Goal: Task Accomplishment & Management: Manage account settings

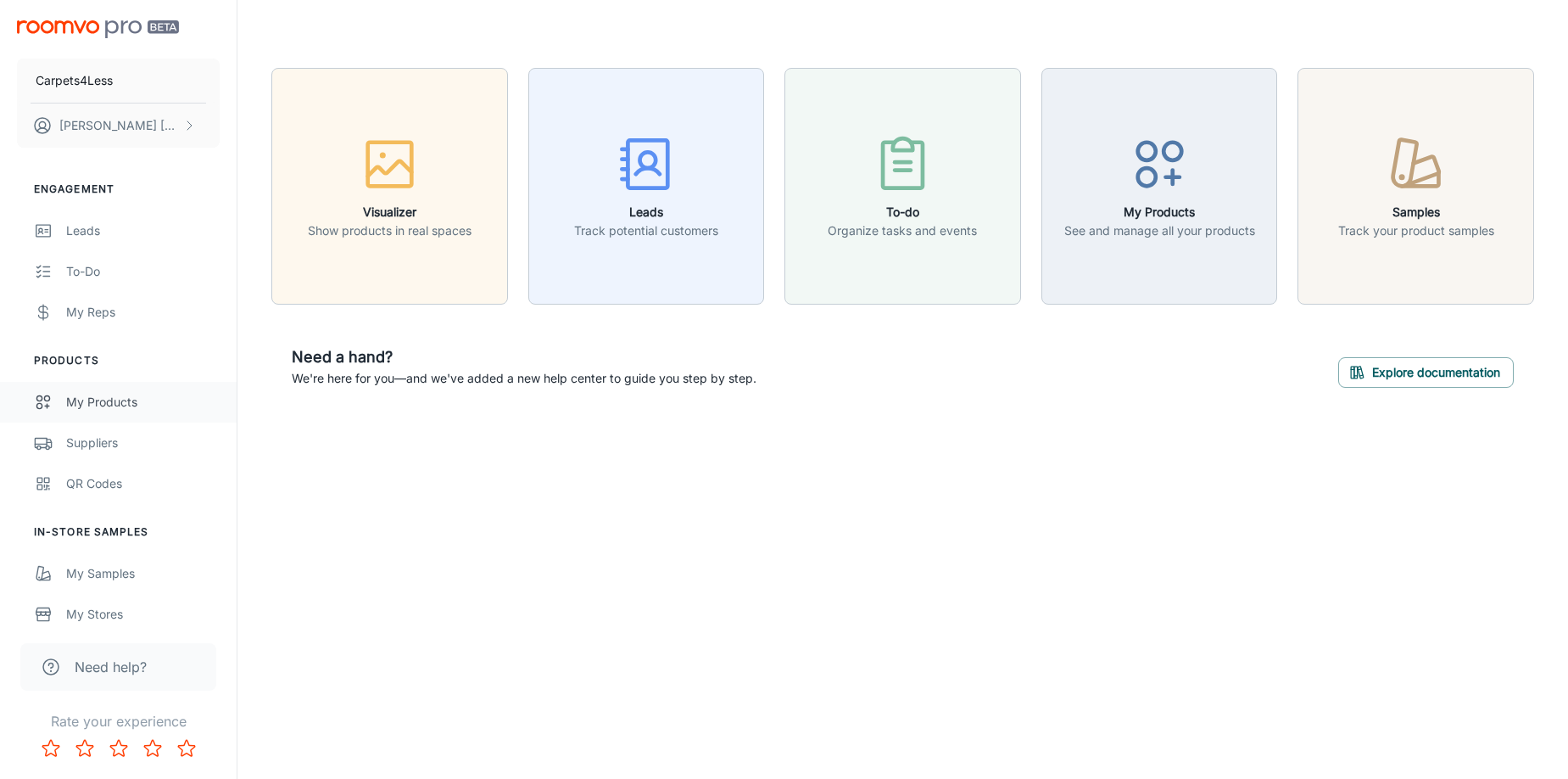
click at [99, 399] on div "My Products" at bounding box center [143, 402] width 154 height 19
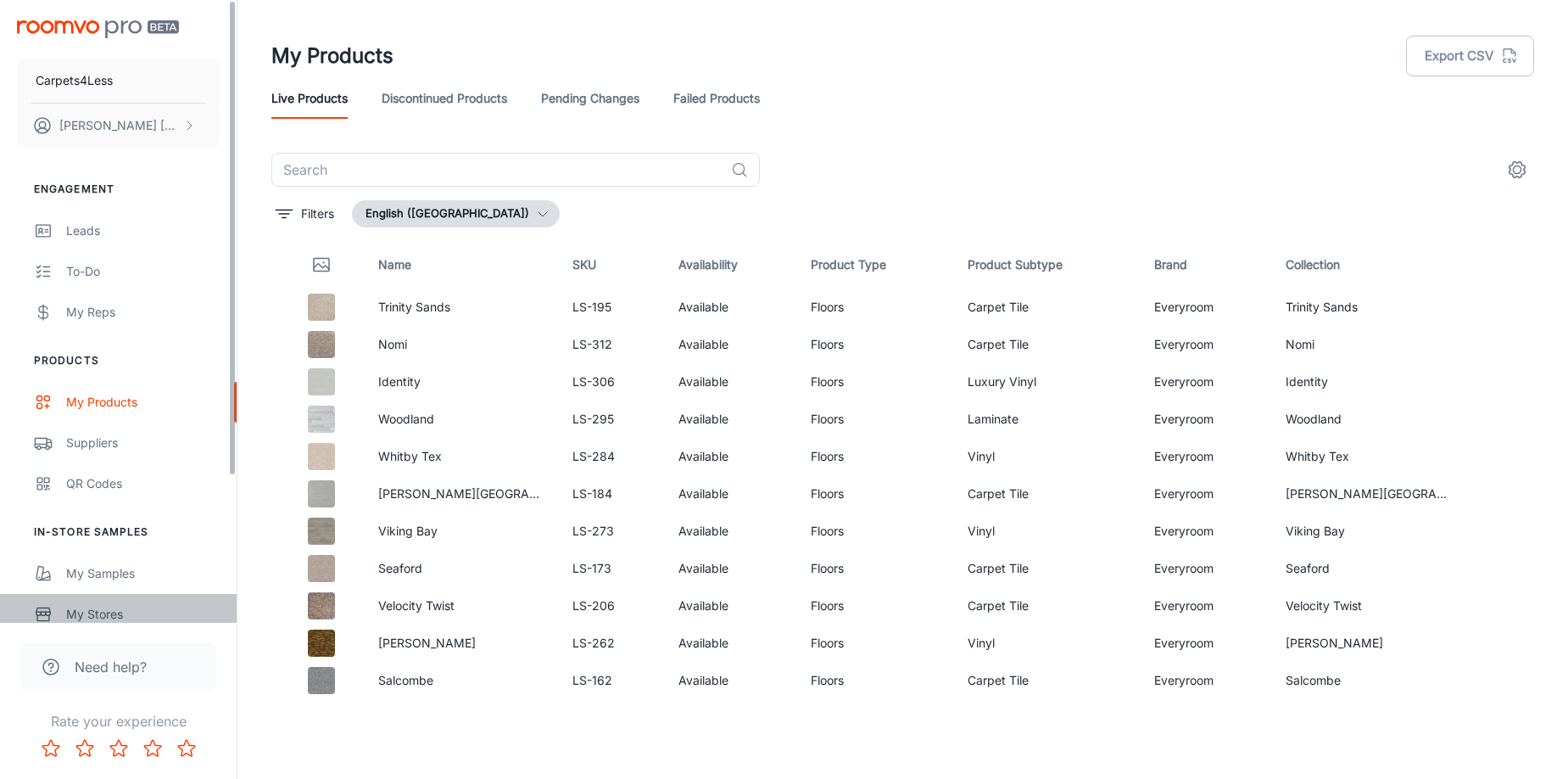
click at [87, 615] on div "My Stores" at bounding box center [143, 614] width 154 height 19
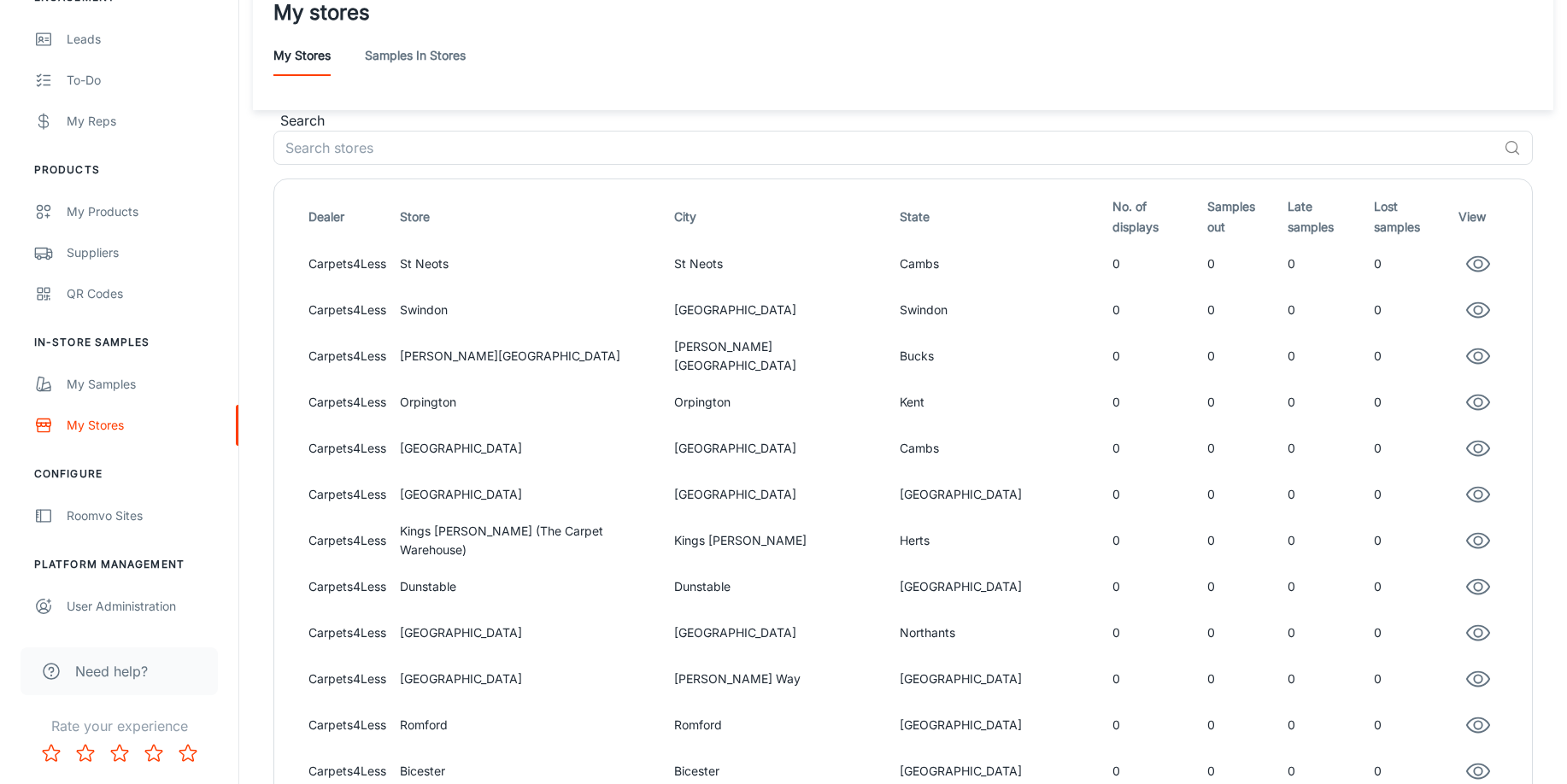
scroll to position [86, 0]
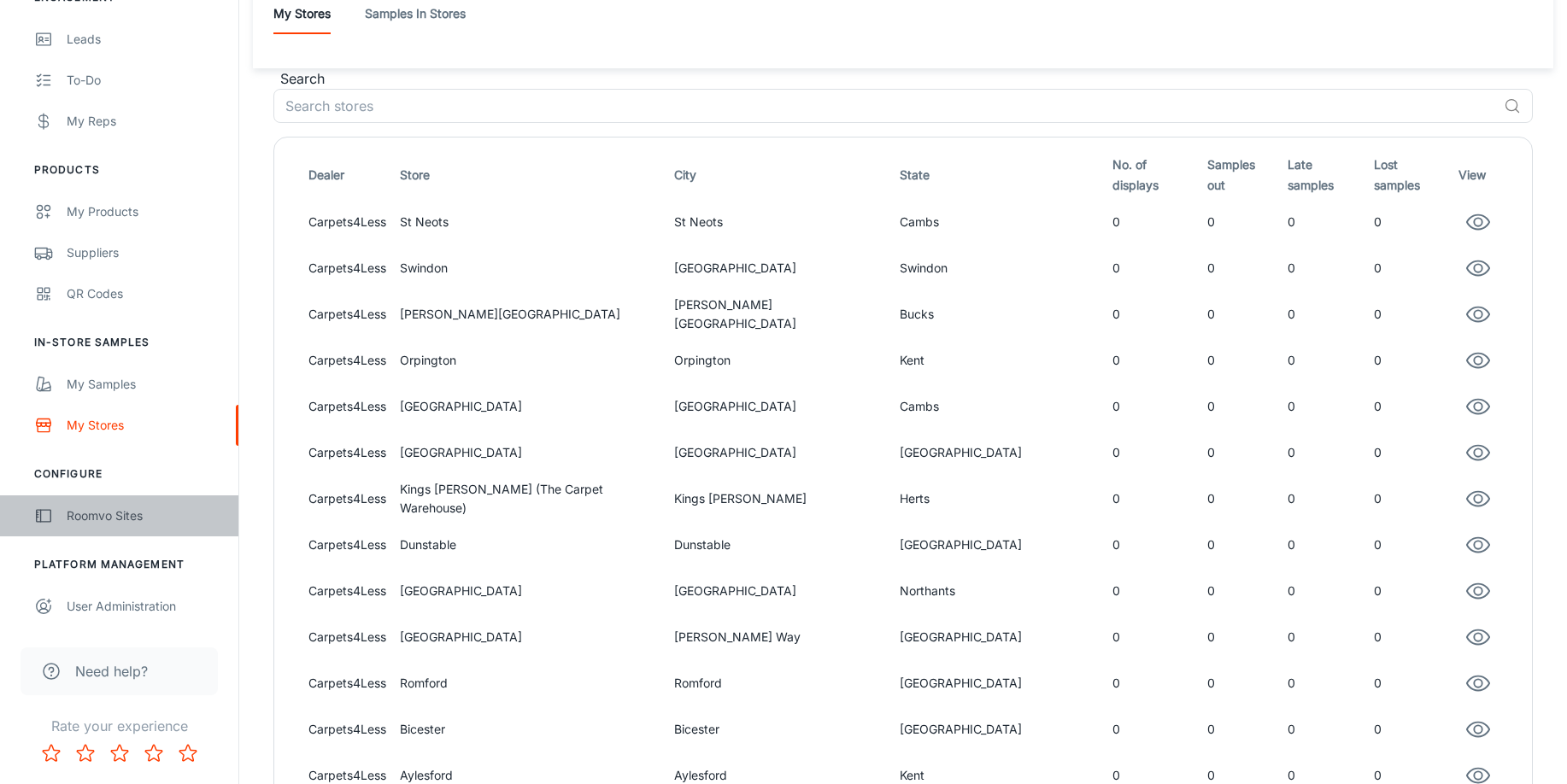
click at [100, 518] on div "Roomvo Sites" at bounding box center [144, 515] width 155 height 19
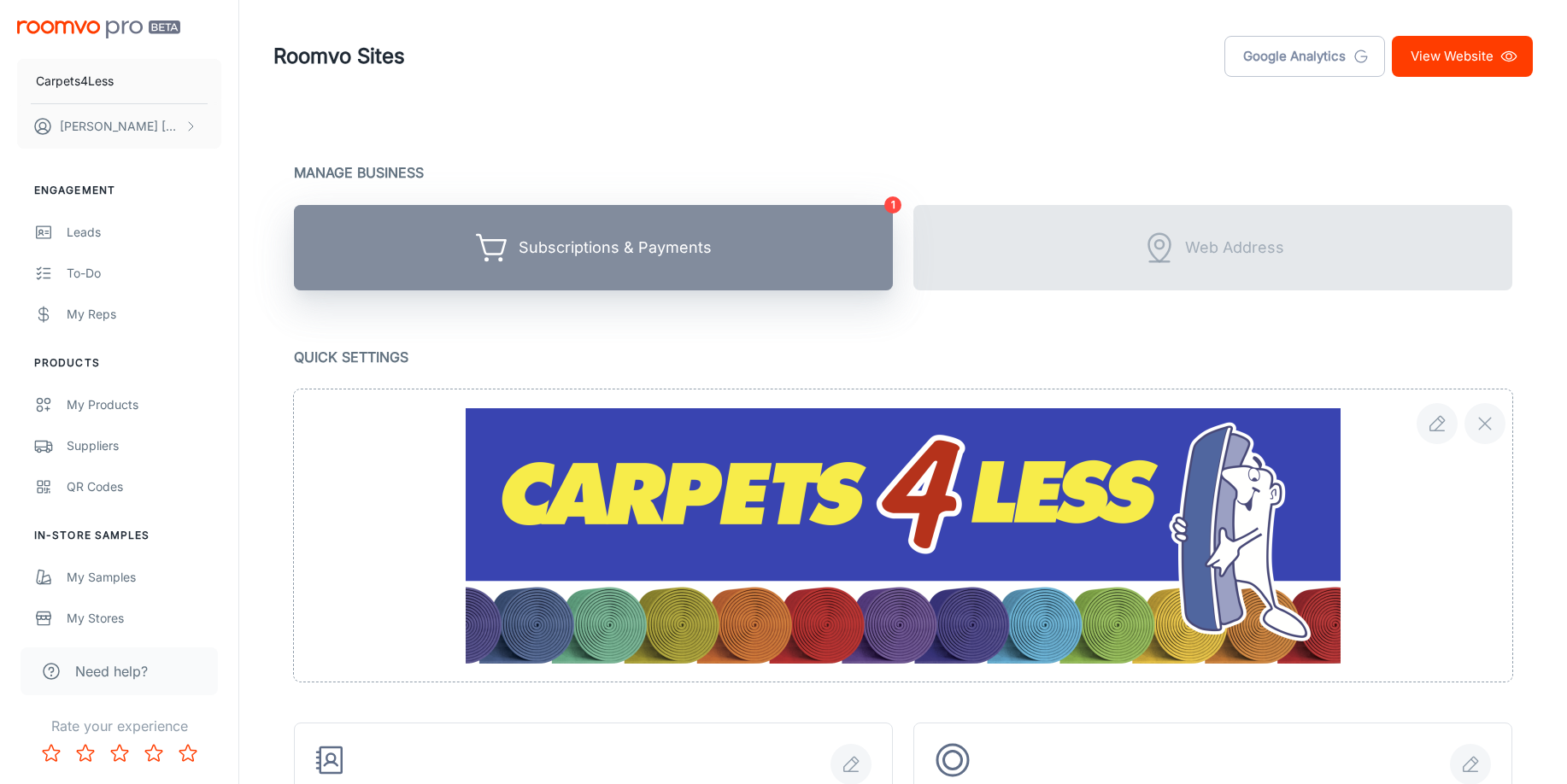
click at [564, 255] on div "Subscriptions & Payments" at bounding box center [615, 248] width 193 height 26
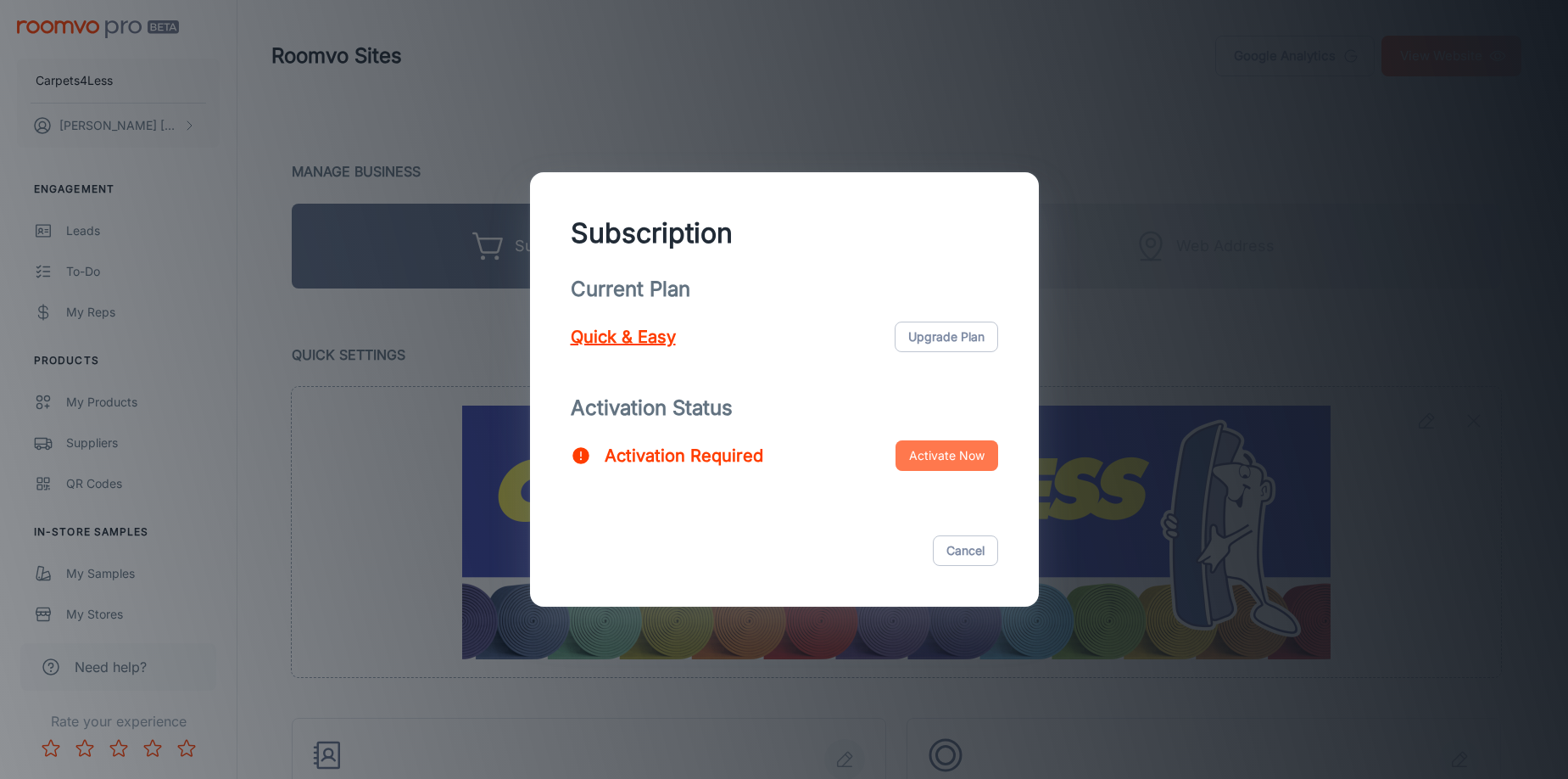
click at [927, 459] on button "Activate Now" at bounding box center [948, 456] width 103 height 31
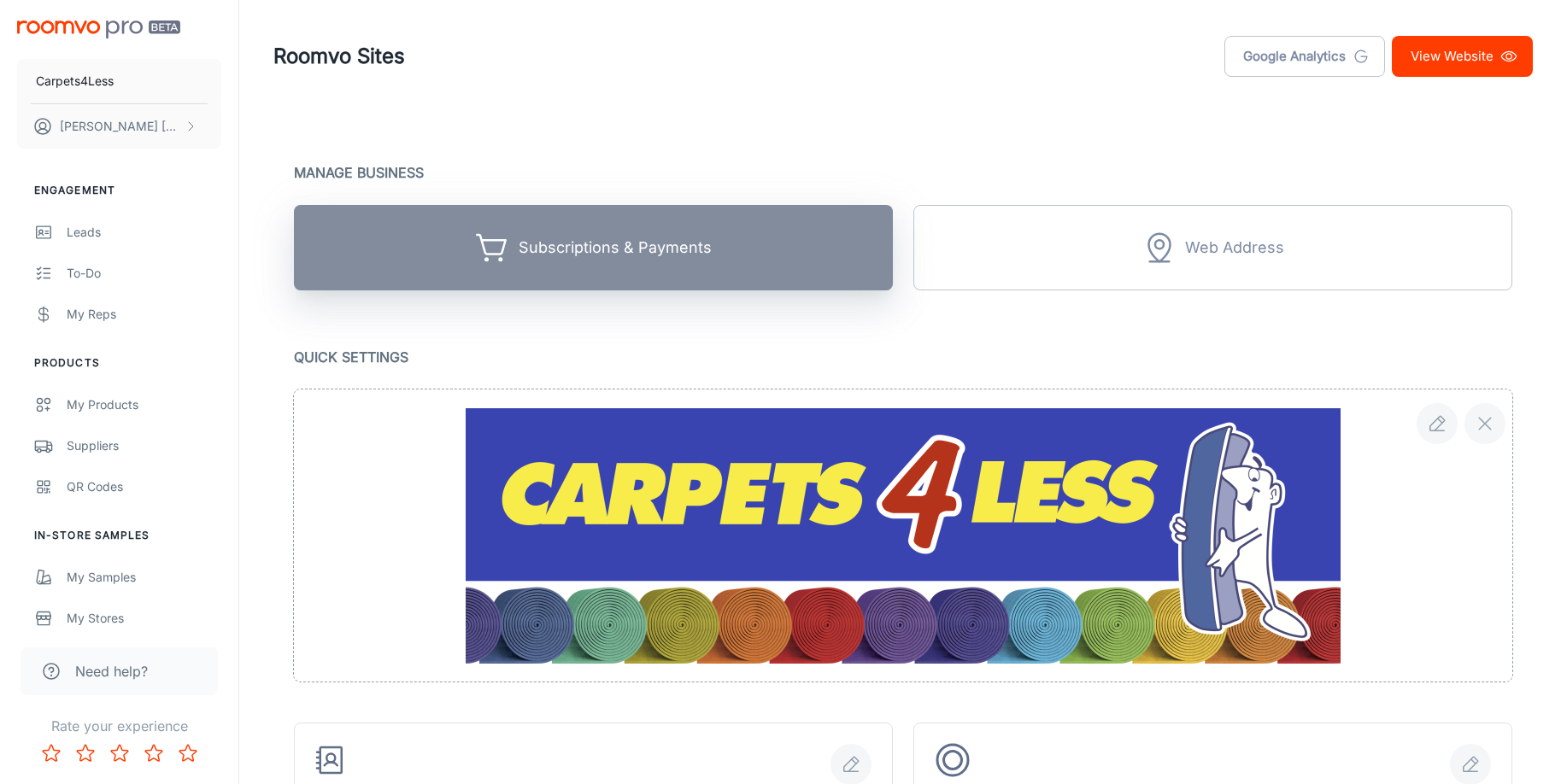
click at [599, 250] on div "Subscriptions & Payments" at bounding box center [615, 248] width 193 height 26
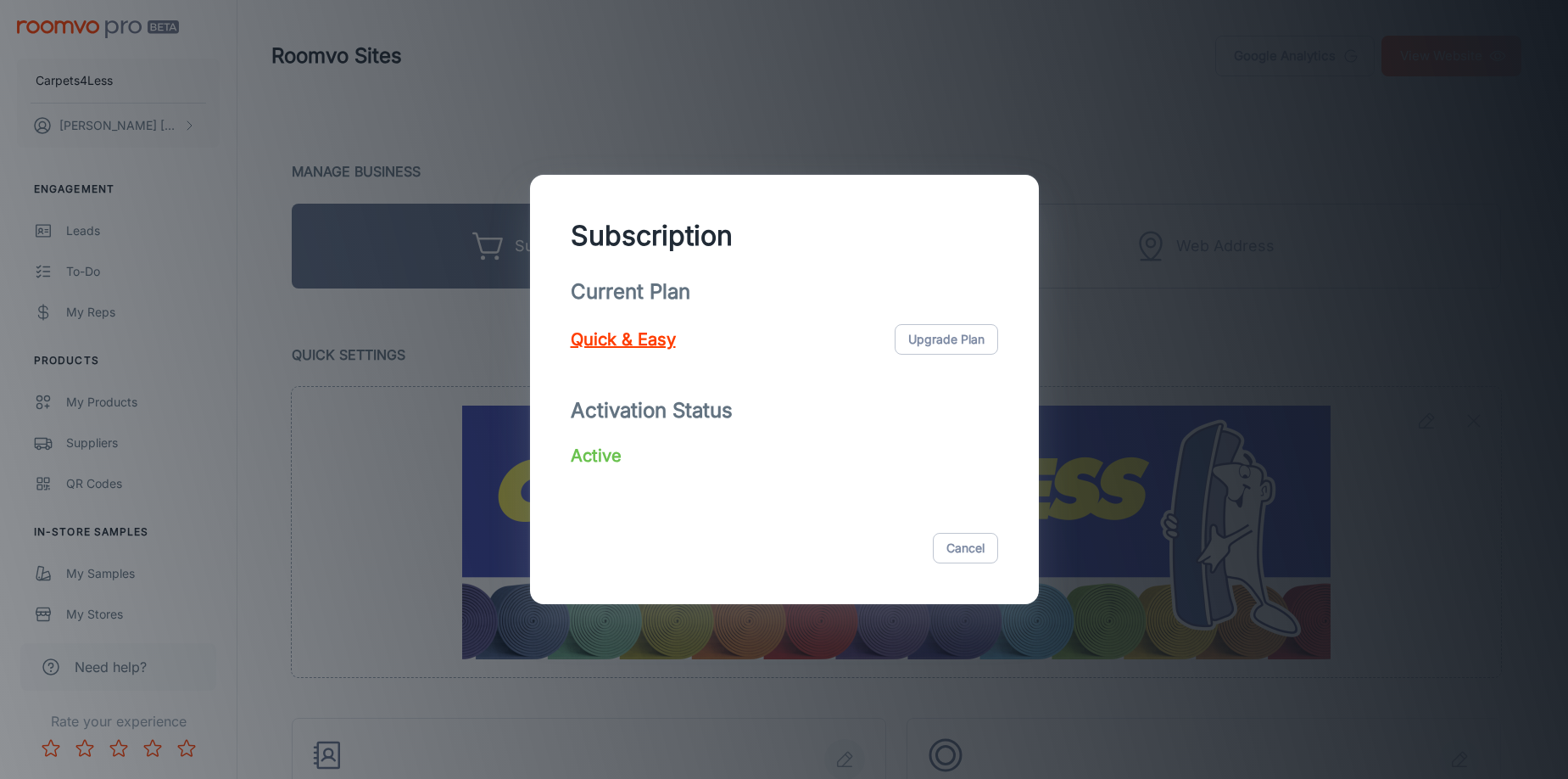
click at [1136, 344] on div "Subscription Current Plan Quick & Easy Upgrade Plan Activation Status Active Ca…" at bounding box center [784, 389] width 1568 height 779
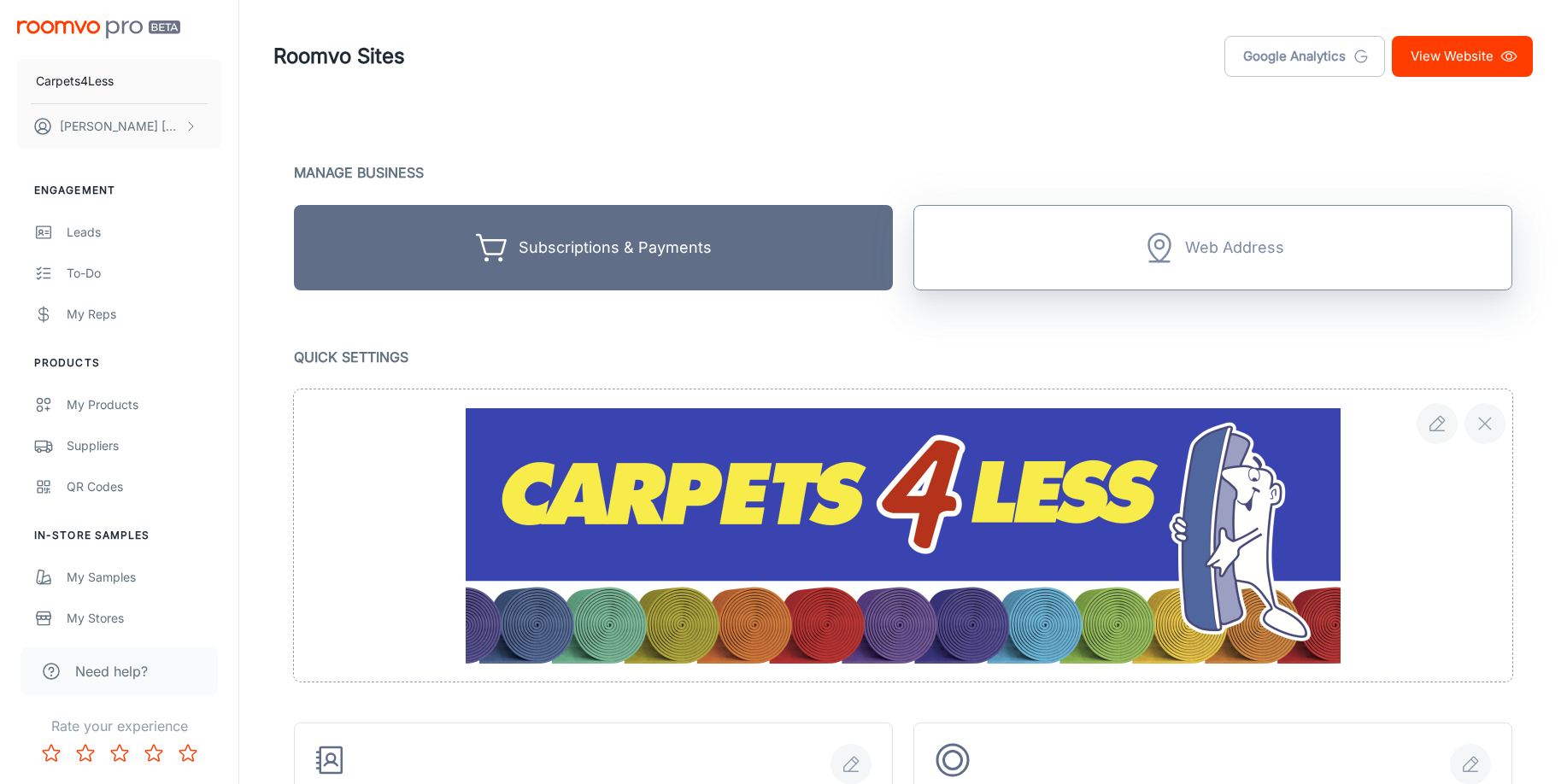
click at [1169, 249] on icon "Unlock with subscription" at bounding box center [1160, 248] width 35 height 35
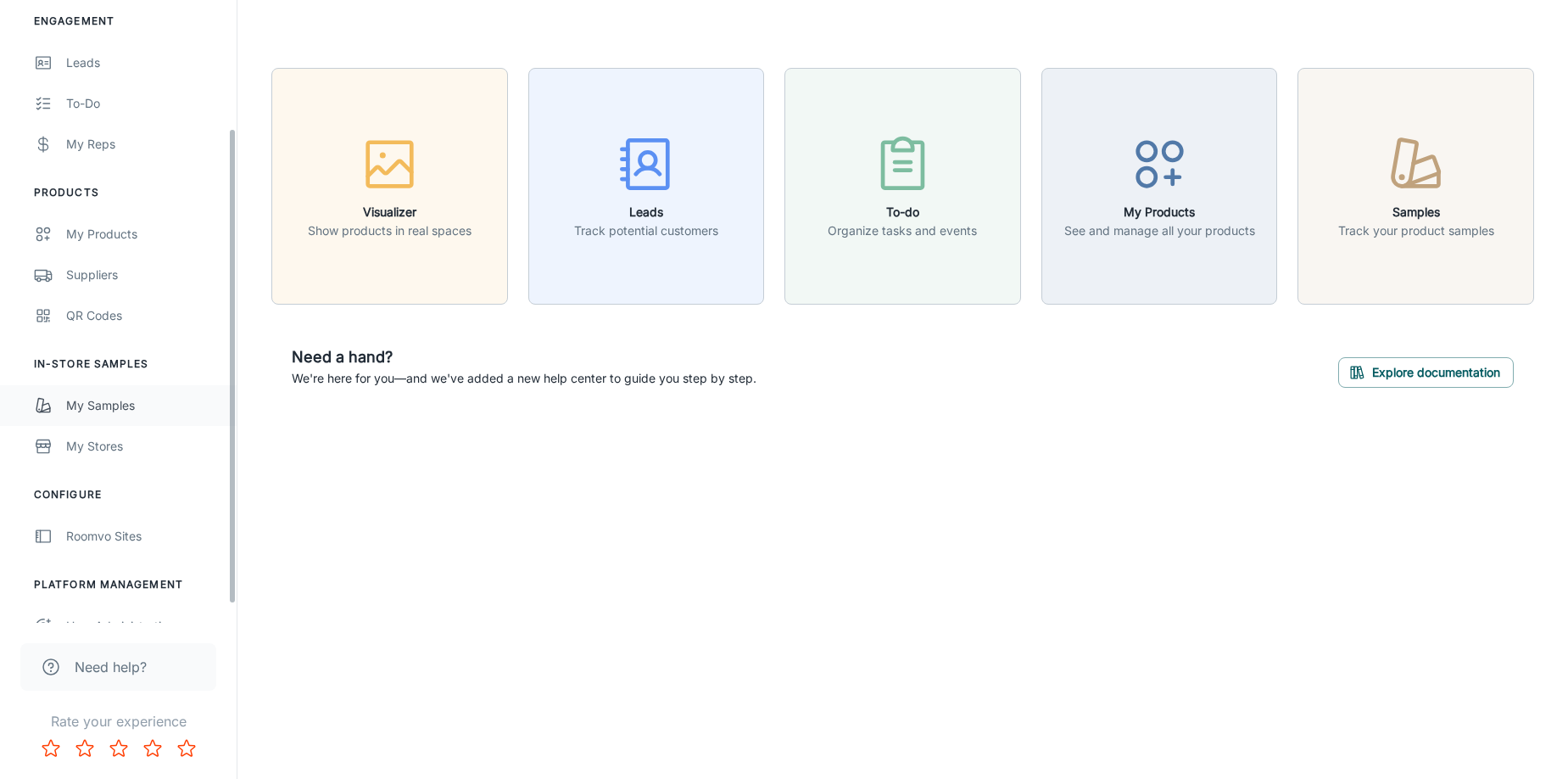
scroll to position [192, 0]
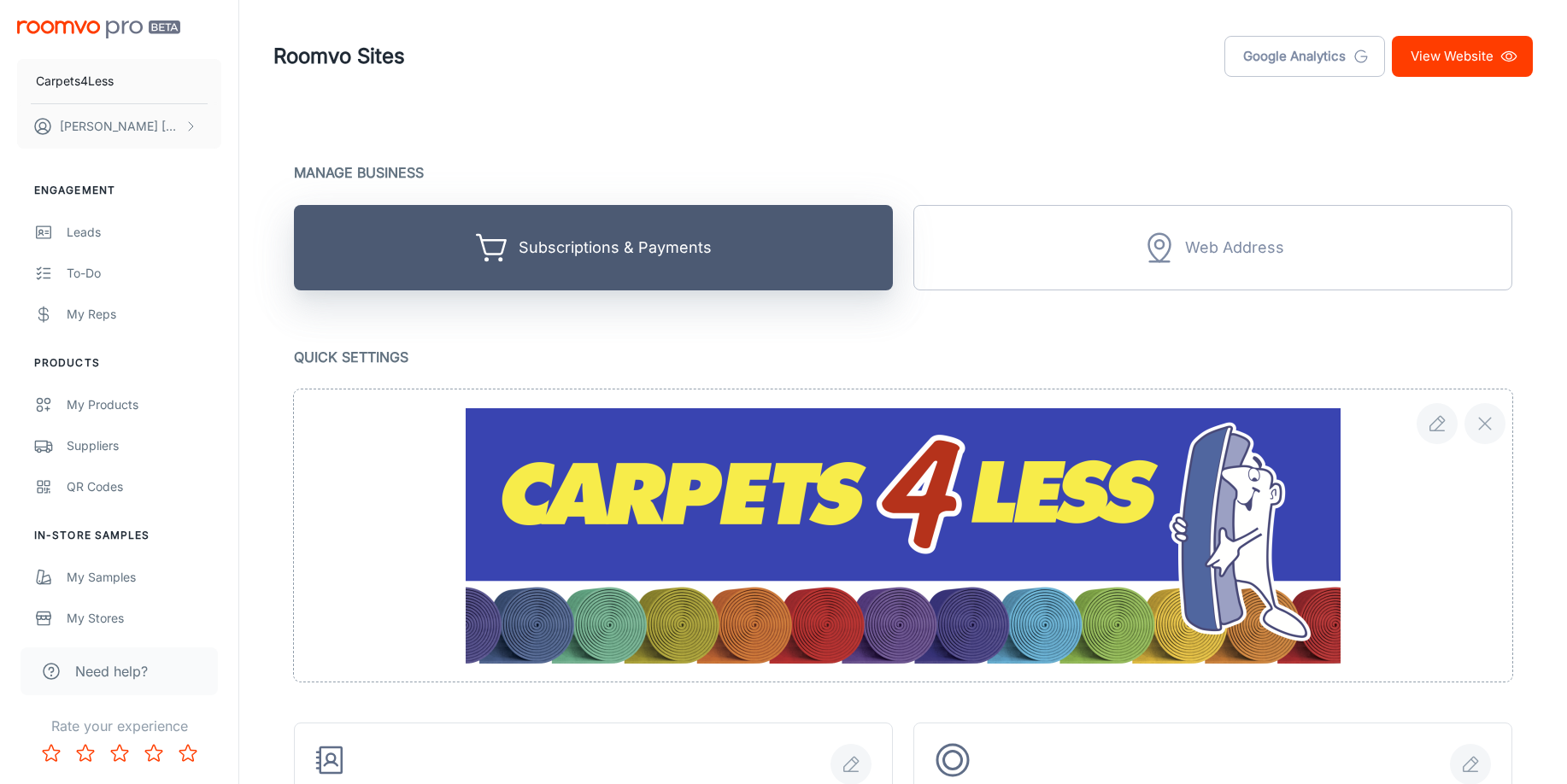
click at [558, 259] on div "Subscriptions & Payments" at bounding box center [615, 248] width 193 height 26
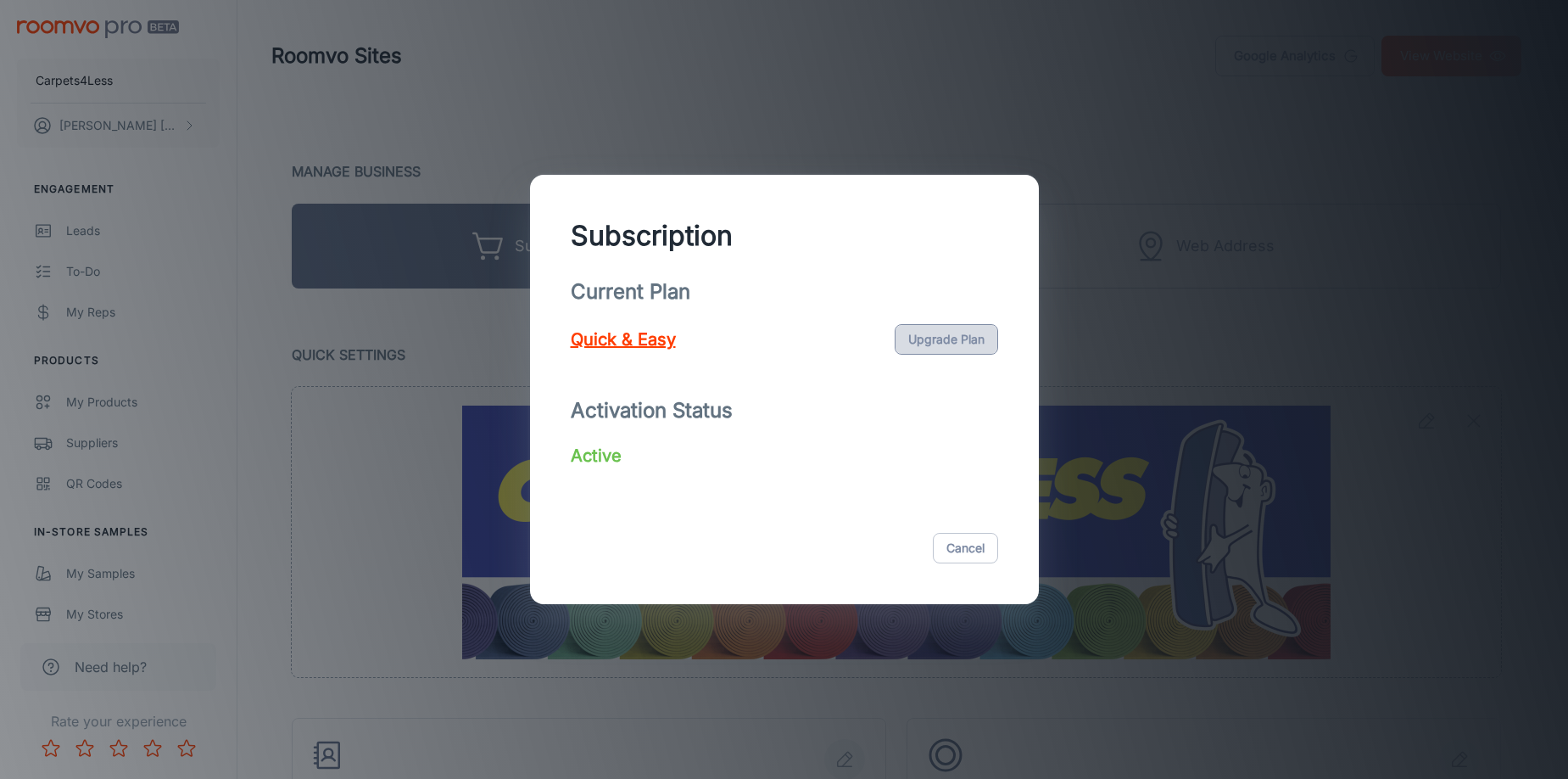
click at [929, 340] on button "Upgrade Plan" at bounding box center [947, 339] width 103 height 31
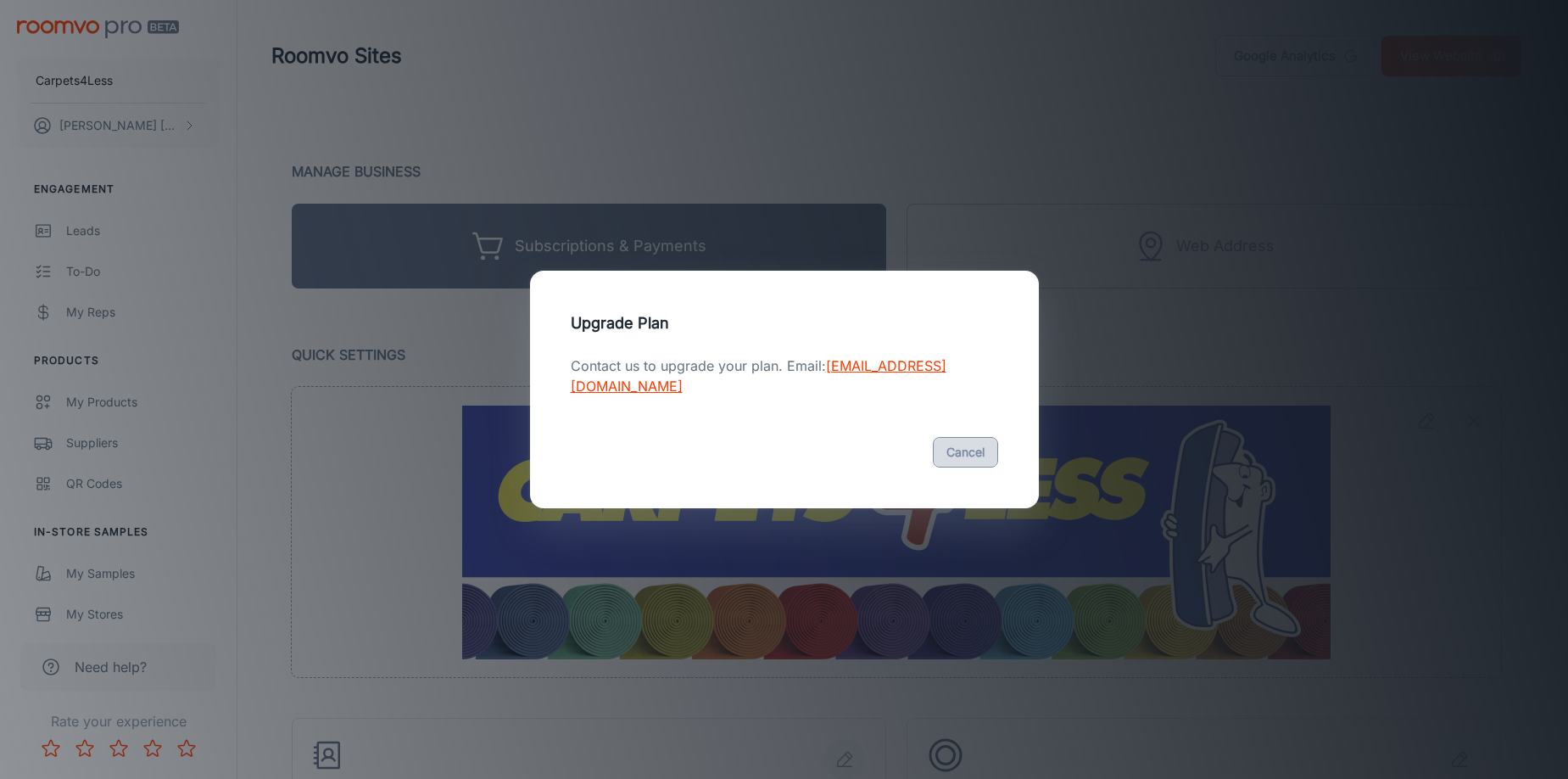
click at [942, 454] on button "Cancel" at bounding box center [966, 452] width 65 height 31
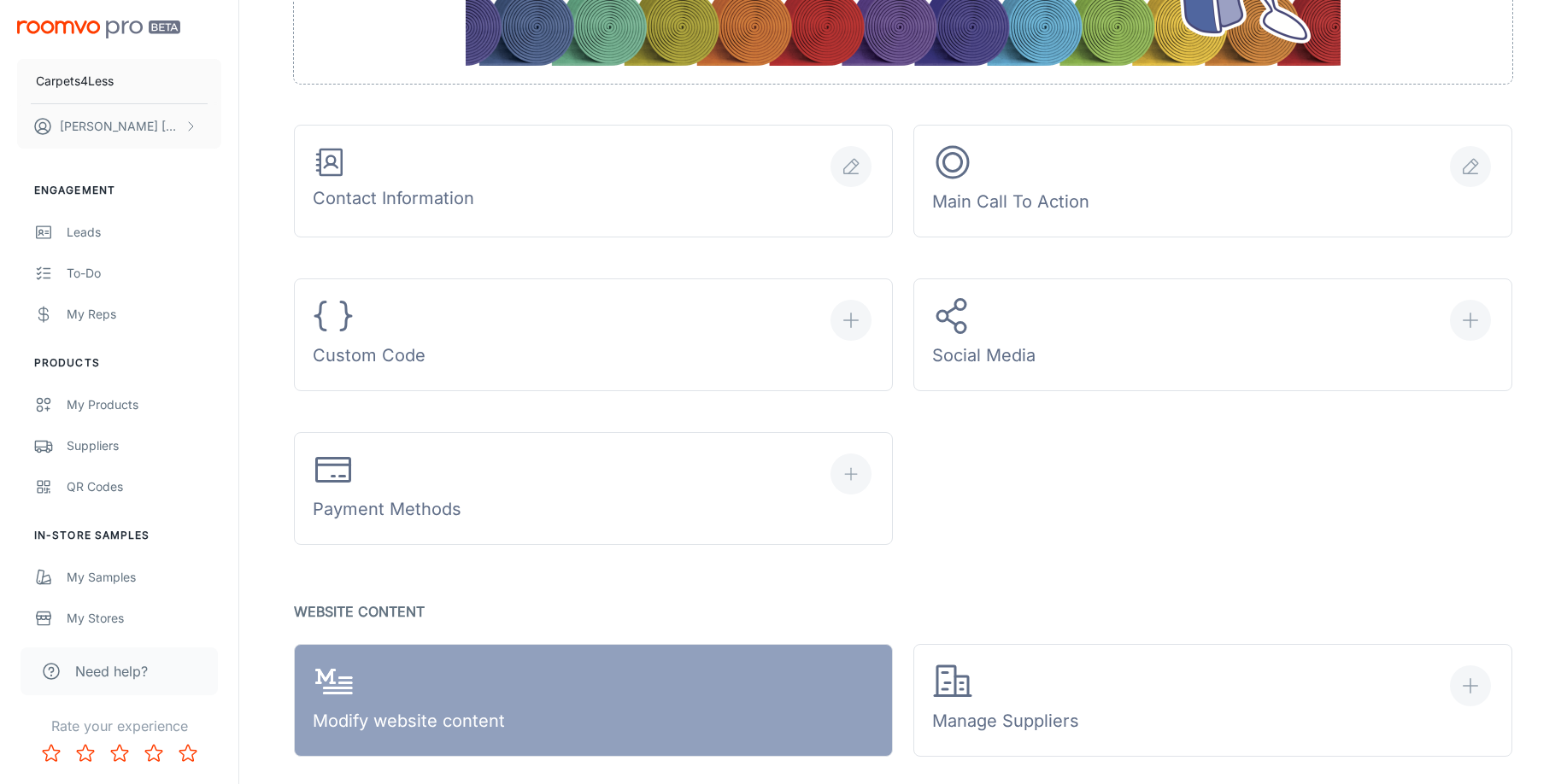
scroll to position [513, 0]
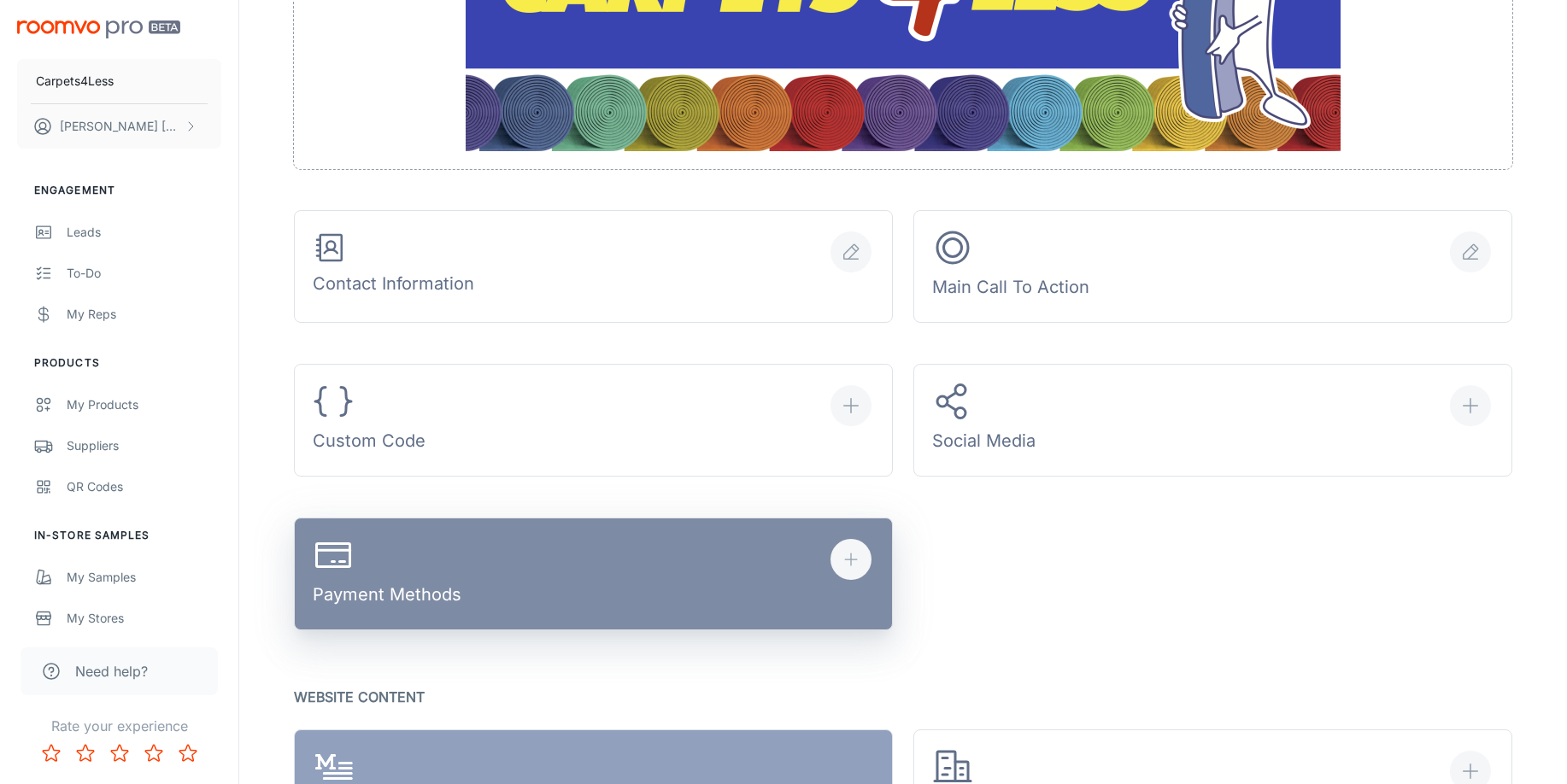
click at [587, 585] on button "Payment Methods" at bounding box center [594, 574] width 599 height 113
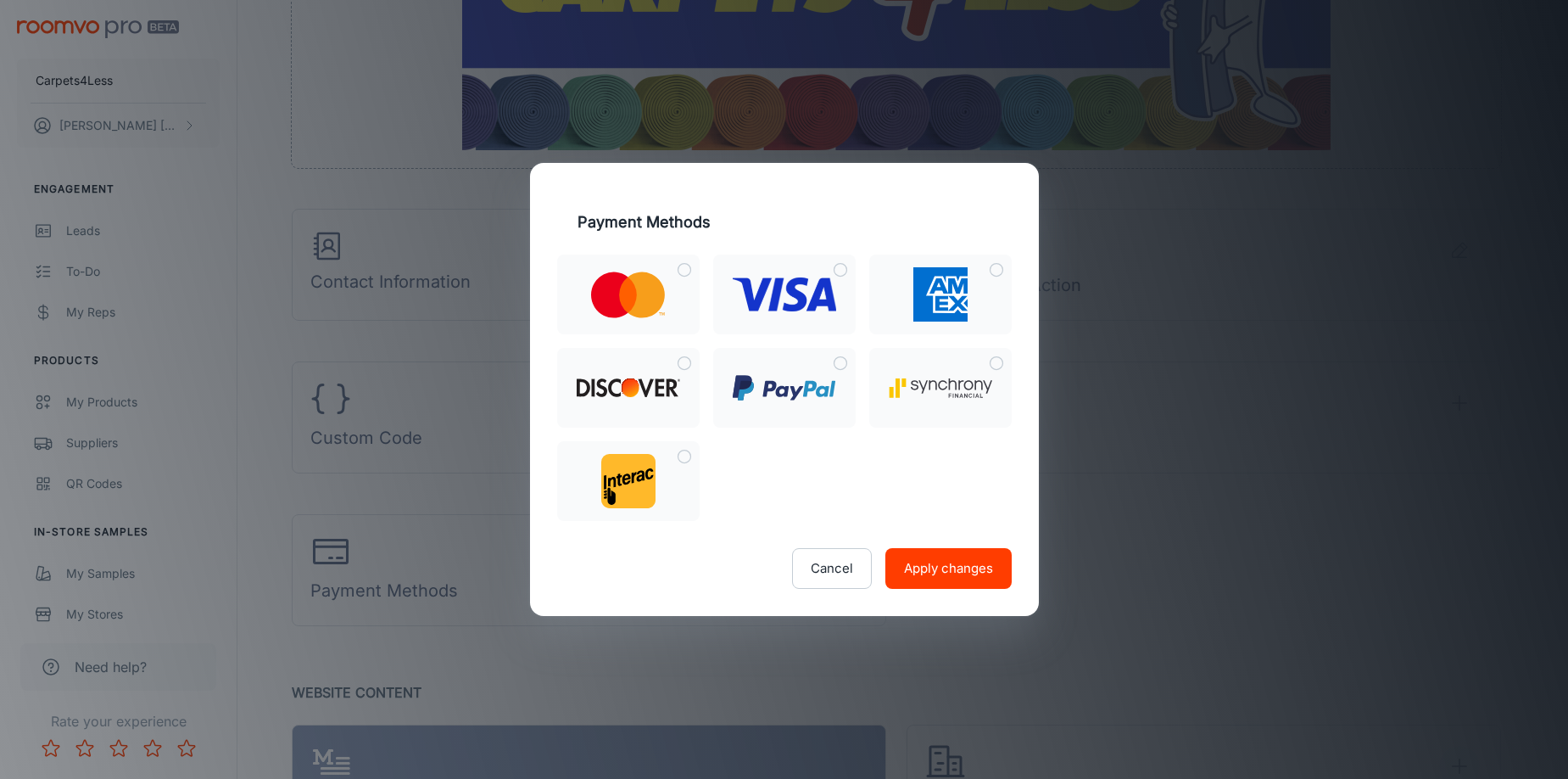
click at [1148, 565] on div "Payment Methods Cancel Apply changes" at bounding box center [784, 389] width 1568 height 779
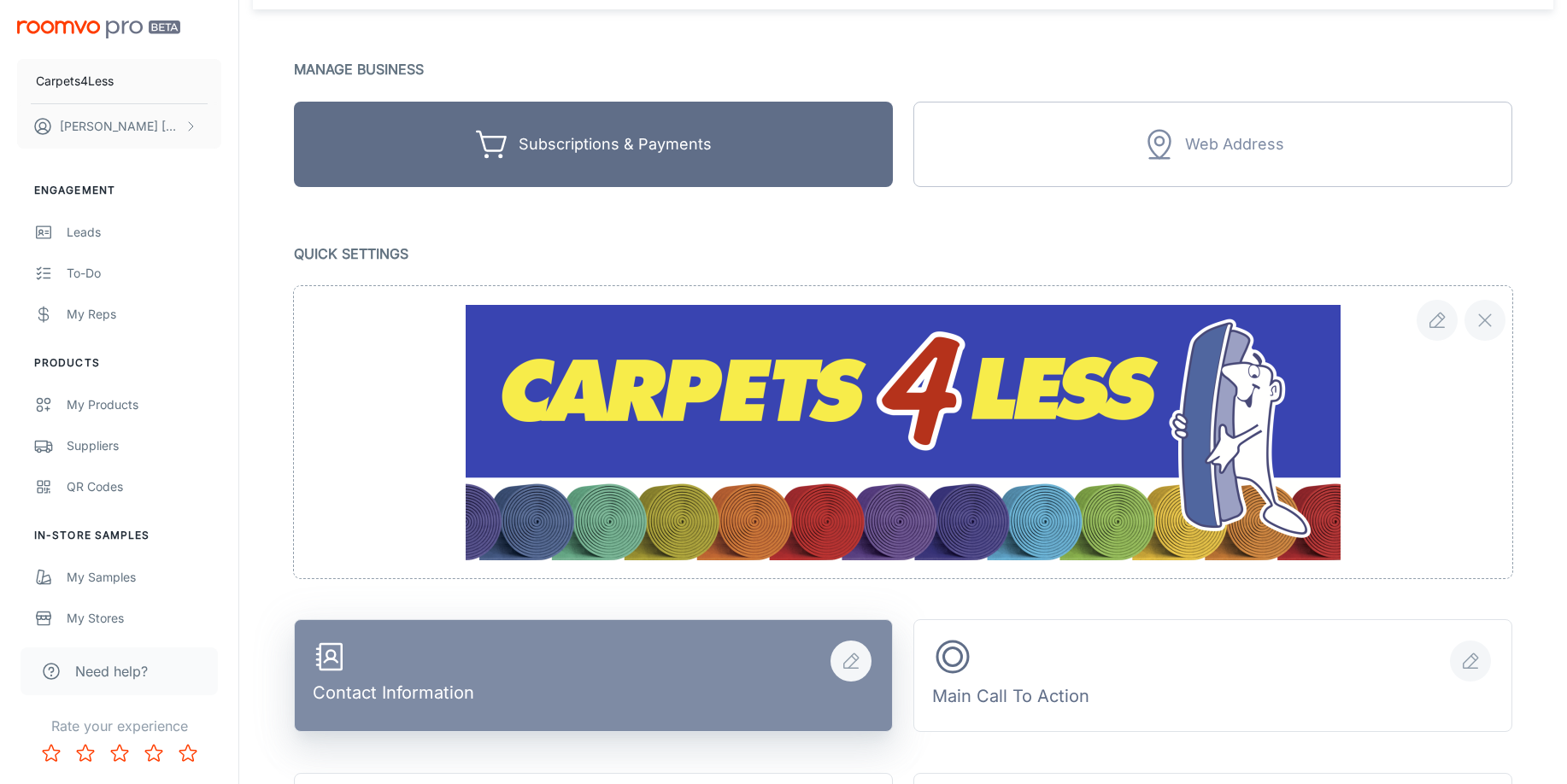
scroll to position [86, 0]
